Goal: Information Seeking & Learning: Find contact information

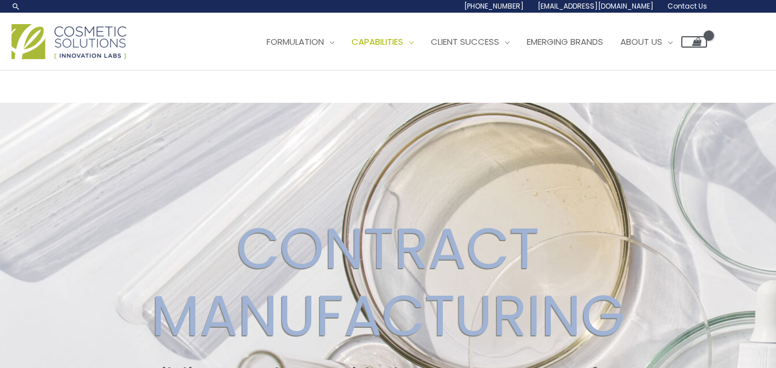
click at [684, 4] on span "Contact Us" at bounding box center [687, 6] width 40 height 10
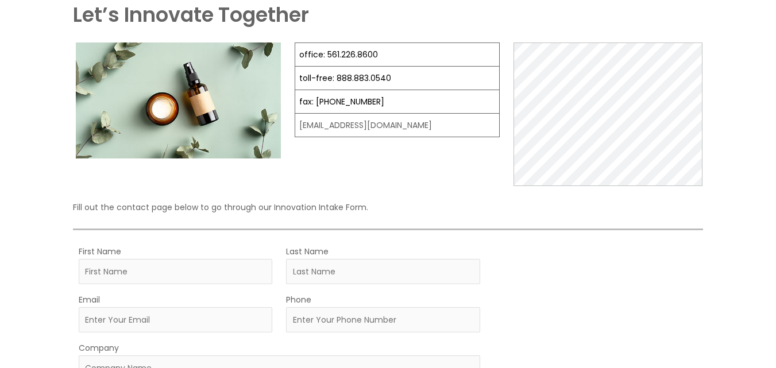
scroll to position [115, 0]
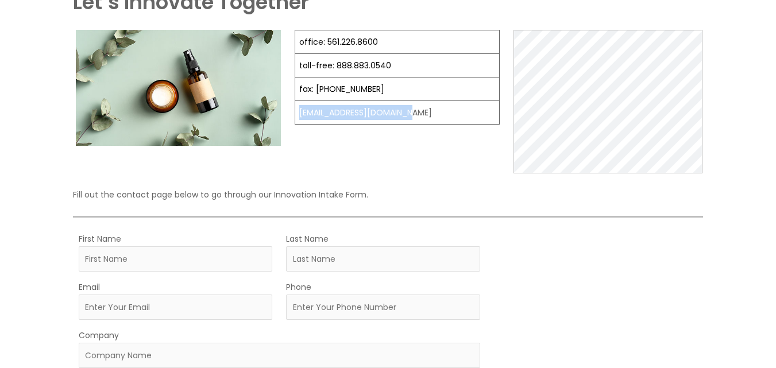
drag, startPoint x: 416, startPoint y: 111, endPoint x: 294, endPoint y: 105, distance: 121.3
click at [295, 105] on td "[EMAIL_ADDRESS][DOMAIN_NAME]" at bounding box center [397, 113] width 204 height 24
select select
copy td "[EMAIL_ADDRESS][DOMAIN_NAME]"
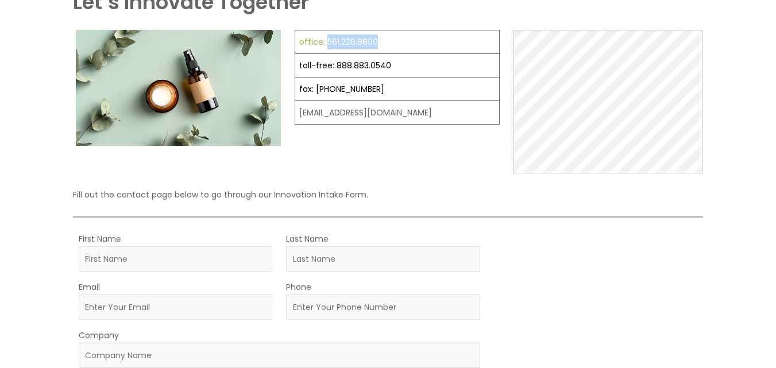
drag, startPoint x: 400, startPoint y: 40, endPoint x: 325, endPoint y: 36, distance: 74.7
click at [325, 36] on td "office: 561.226.8600" at bounding box center [397, 42] width 204 height 24
copy link "561.226.8600"
drag, startPoint x: 376, startPoint y: 88, endPoint x: 316, endPoint y: 91, distance: 60.3
click at [316, 91] on td "fax: [PHONE_NUMBER]" at bounding box center [397, 89] width 204 height 24
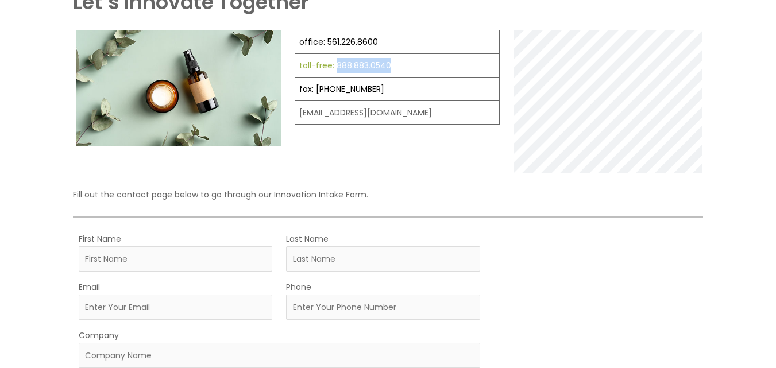
drag, startPoint x: 428, startPoint y: 68, endPoint x: 334, endPoint y: 69, distance: 94.7
click at [334, 69] on td "toll-free: 888.883.0540" at bounding box center [397, 66] width 204 height 24
copy link "888.883.0540"
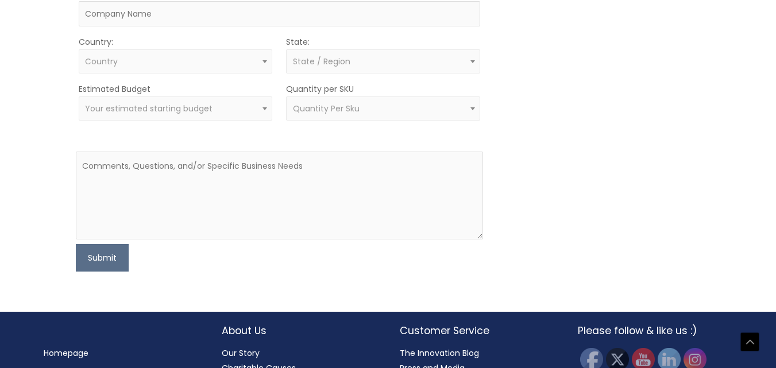
scroll to position [505, 0]
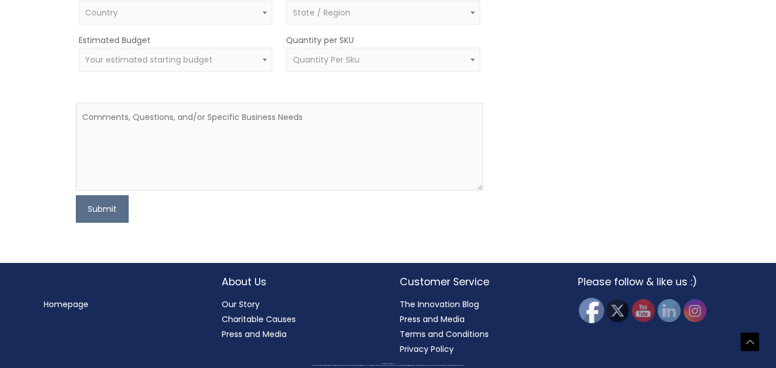
click at [590, 307] on img at bounding box center [590, 309] width 25 height 25
